Goal: Navigation & Orientation: Find specific page/section

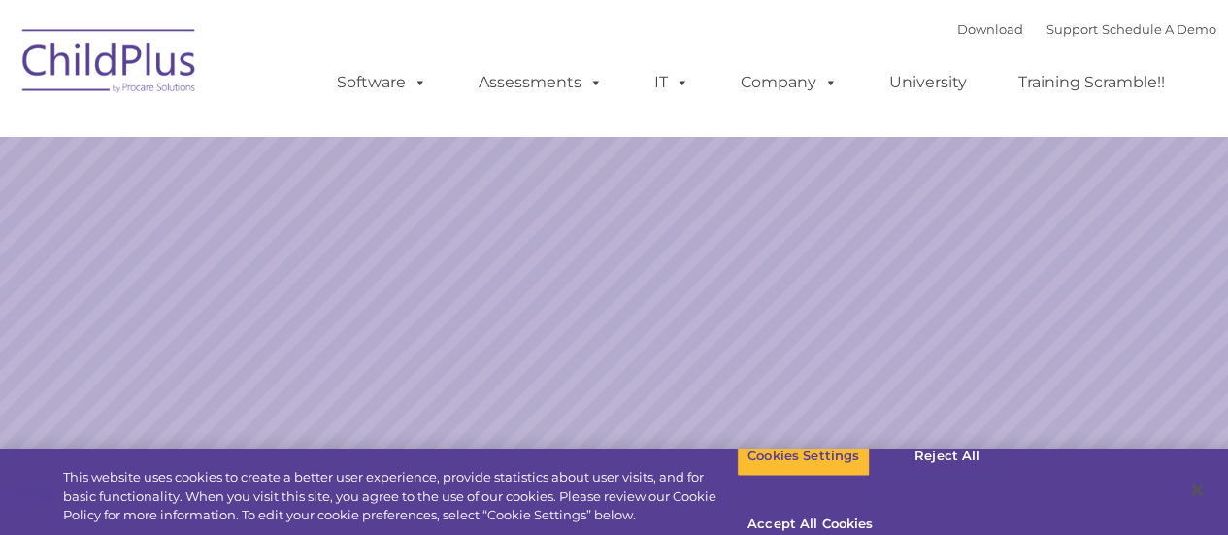
select select "MEDIUM"
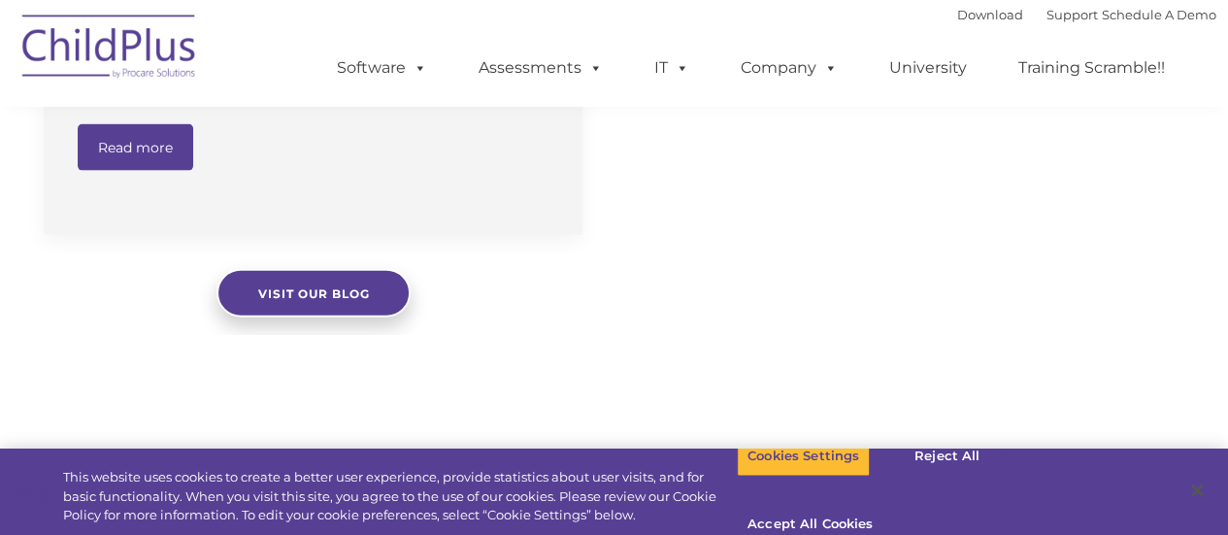
scroll to position [1438, 0]
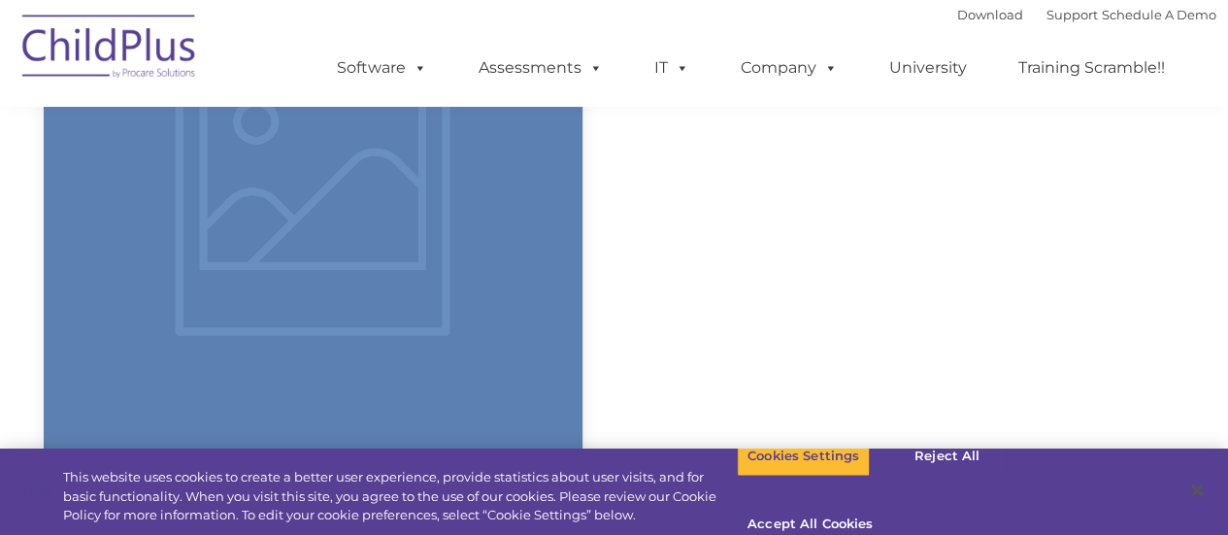
select select "MEDIUM"
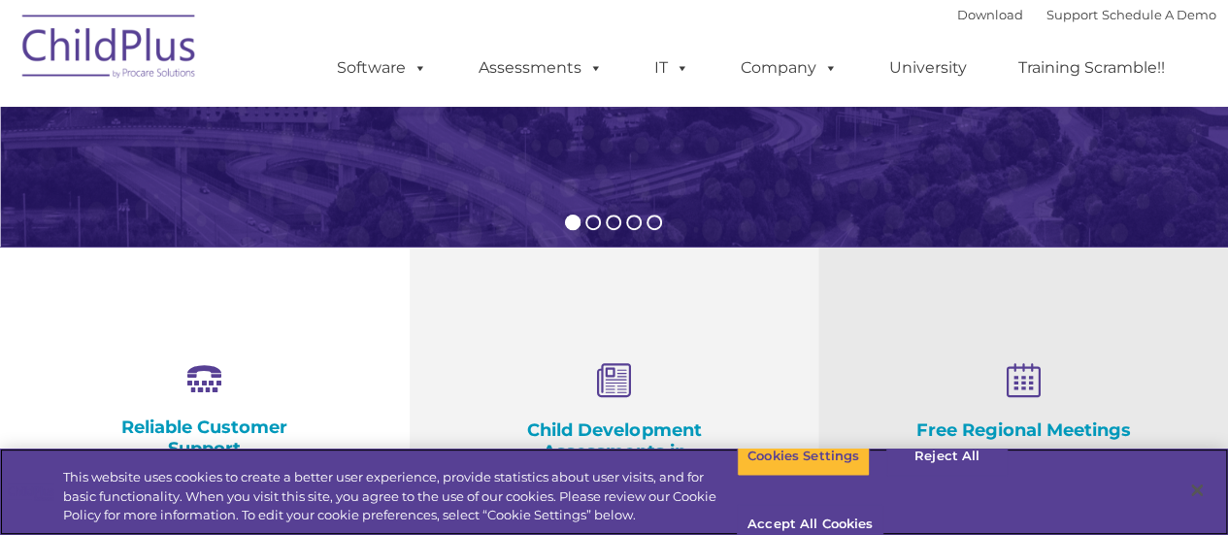
scroll to position [0, 0]
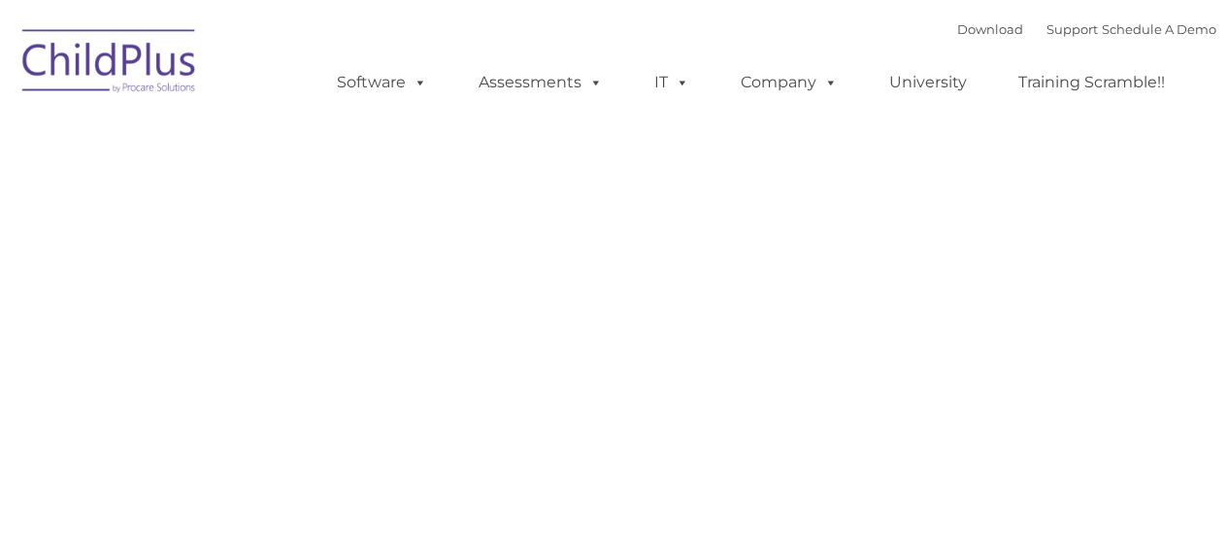
type input ""
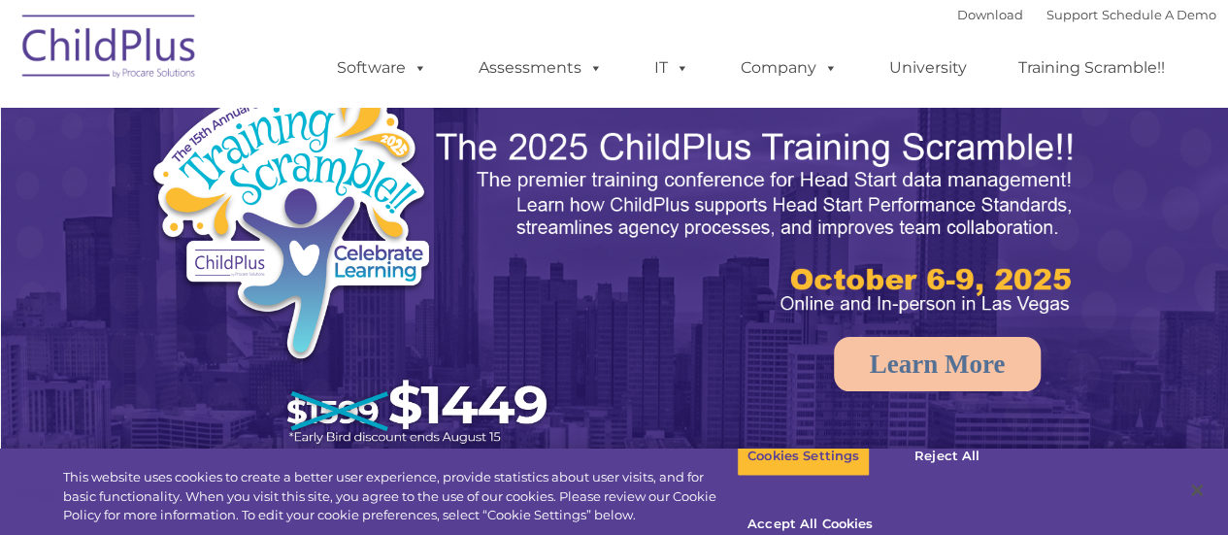
click at [307, 312] on div "New Layer Learn More Request a Demo The Future of ChildPlus is Here! Boost your…" at bounding box center [614, 349] width 1175 height 757
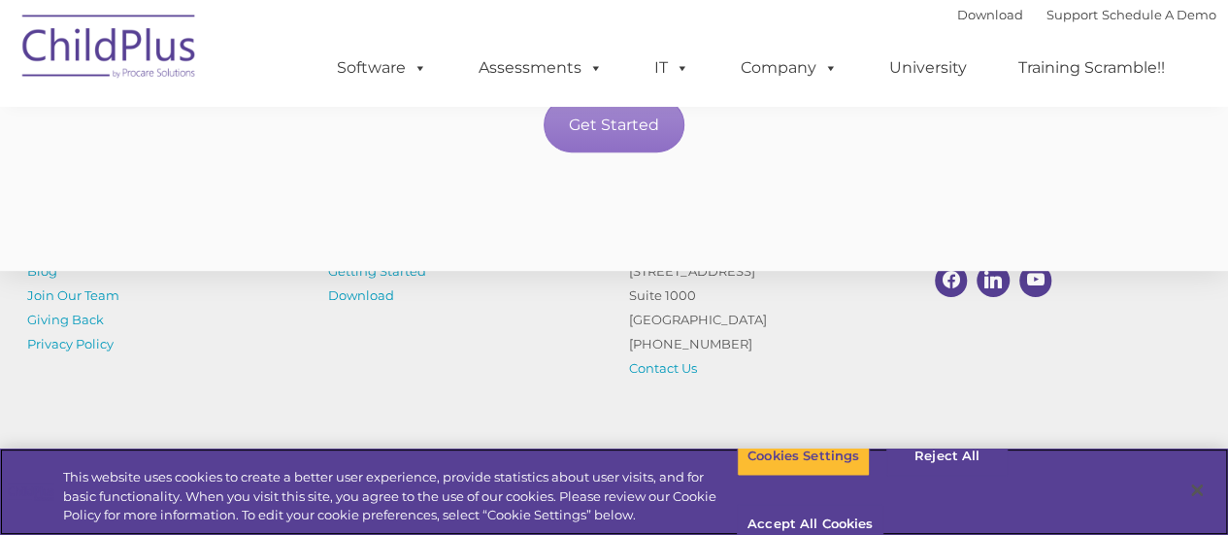
scroll to position [4252, 0]
